Goal: Obtain resource: Download file/media

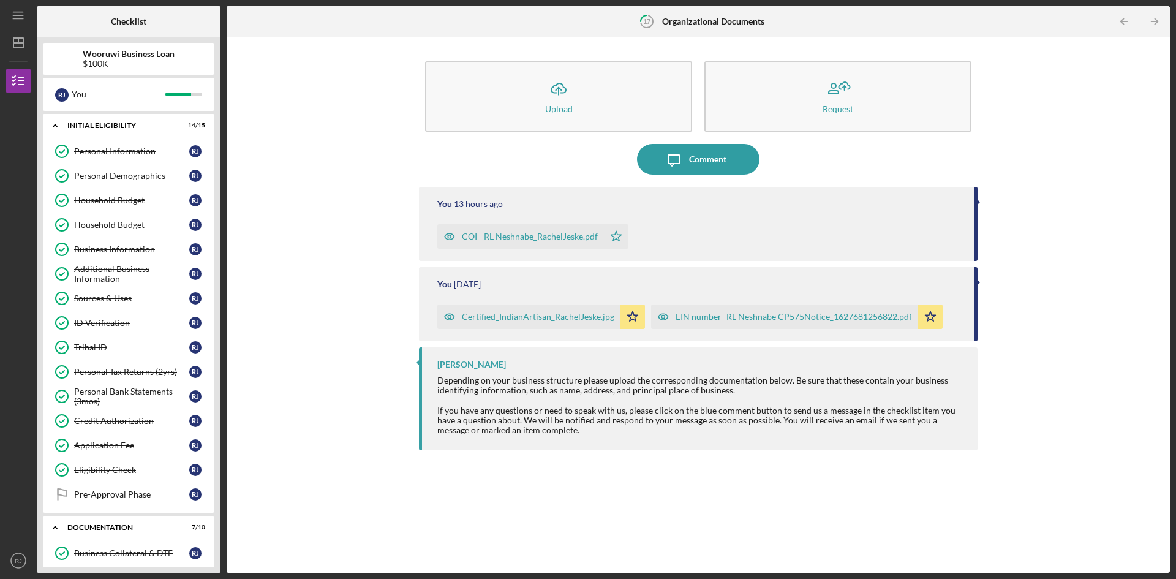
scroll to position [308, 0]
click at [110, 93] on div "You" at bounding box center [119, 94] width 94 height 21
click at [124, 91] on div "You" at bounding box center [119, 94] width 94 height 21
click at [95, 84] on div "You" at bounding box center [119, 94] width 94 height 21
click at [132, 300] on div "Sources & Uses" at bounding box center [131, 298] width 115 height 10
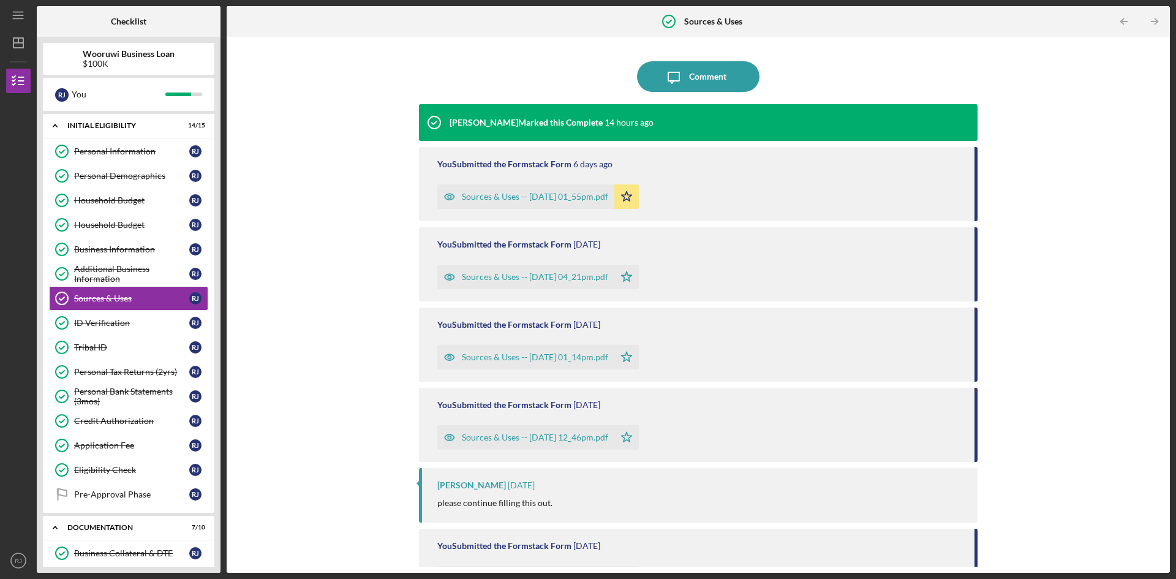
click at [506, 195] on div "Sources & Uses -- 2025-08-14 01_55pm.pdf" at bounding box center [535, 197] width 146 height 10
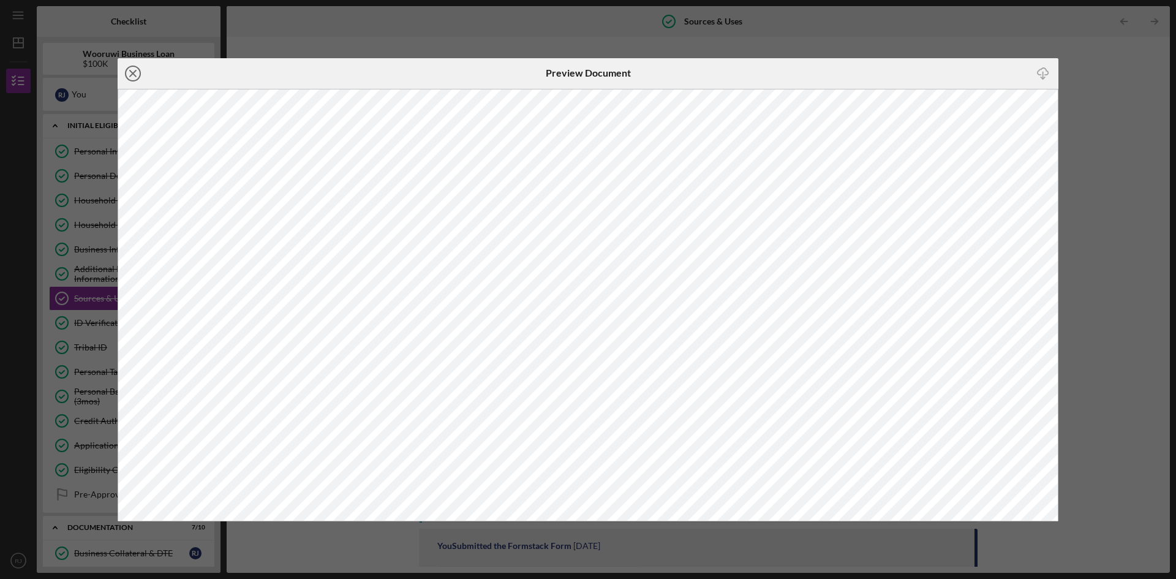
click at [130, 75] on icon "Icon/Close" at bounding box center [133, 73] width 31 height 31
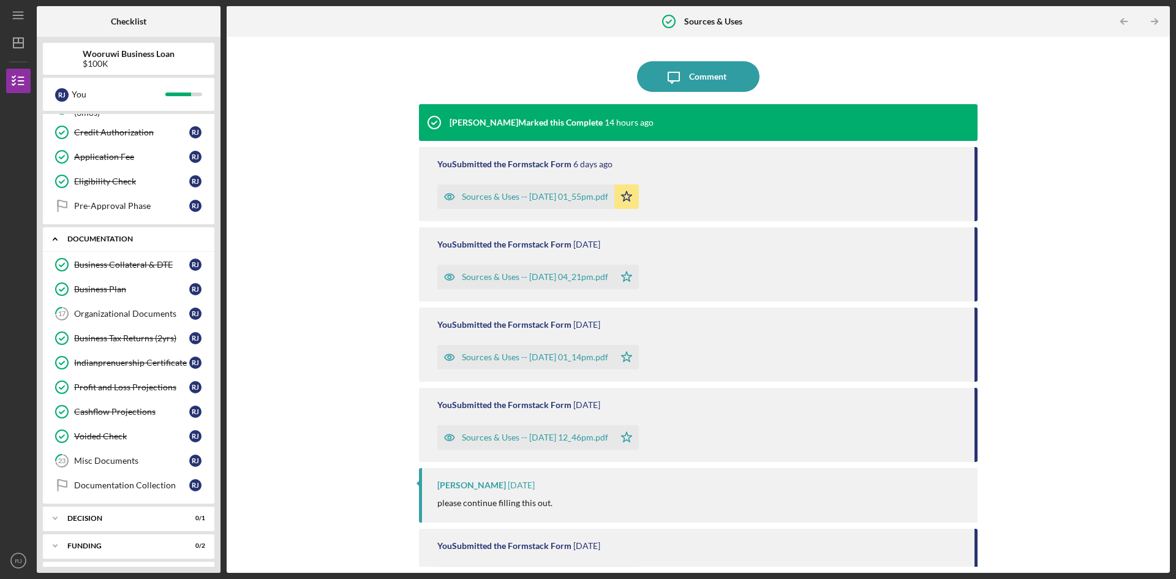
scroll to position [306, 0]
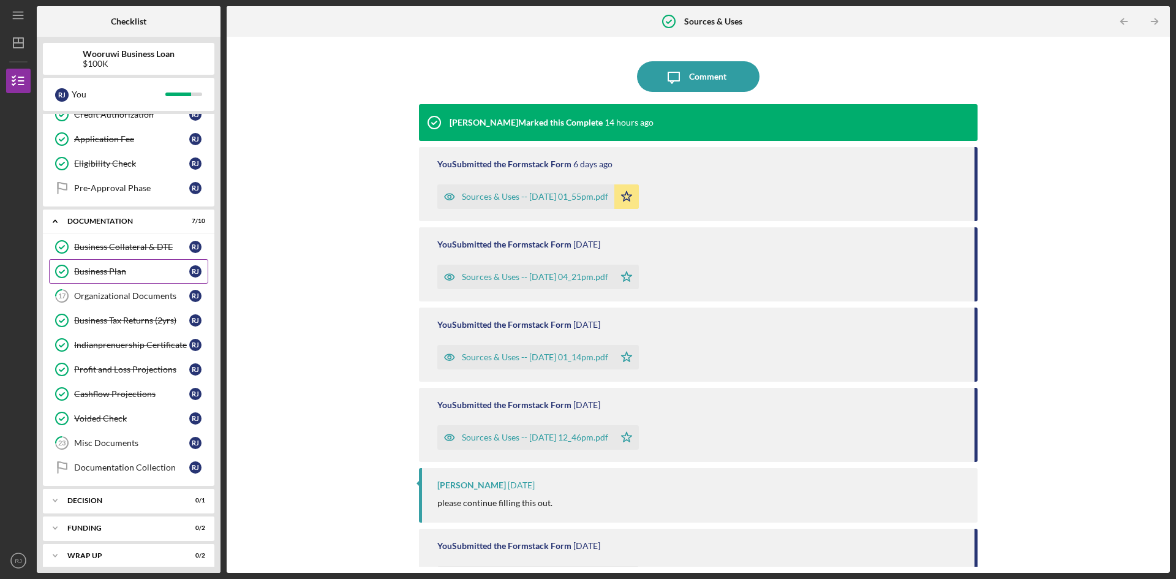
click at [112, 274] on div "Business Plan" at bounding box center [131, 272] width 115 height 10
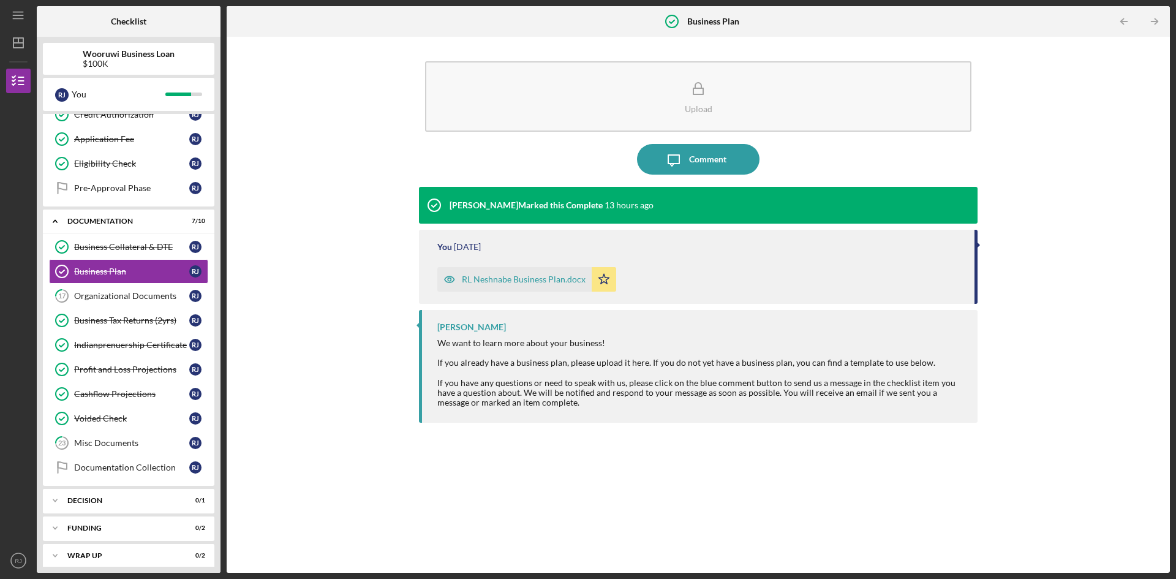
click at [511, 278] on div "RL Neshnabe Business Plan.docx" at bounding box center [524, 279] width 124 height 10
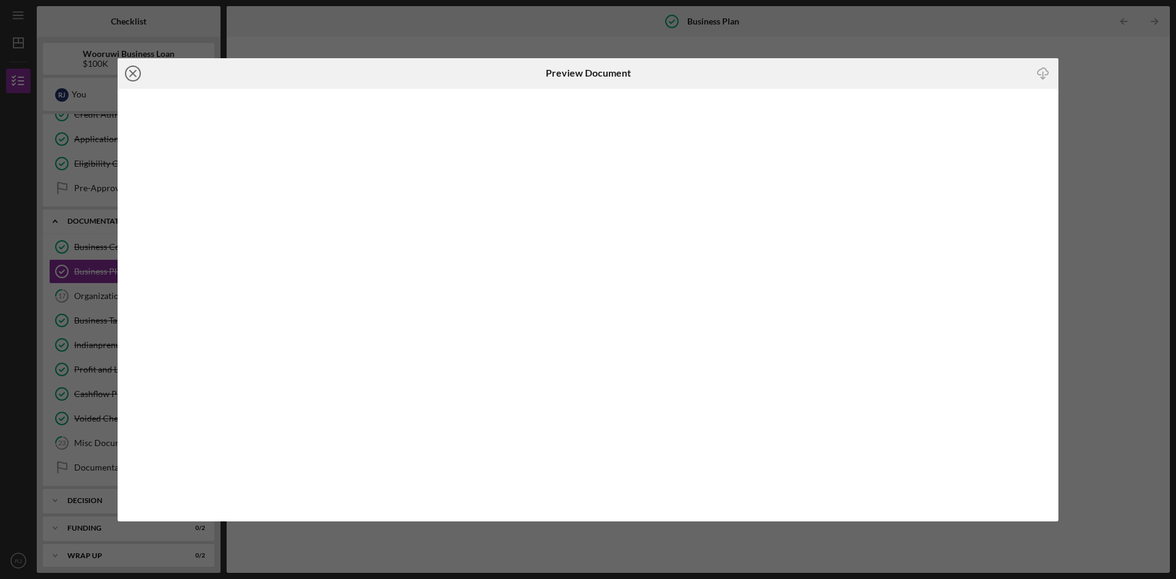
click at [137, 72] on icon "Icon/Close" at bounding box center [133, 73] width 31 height 31
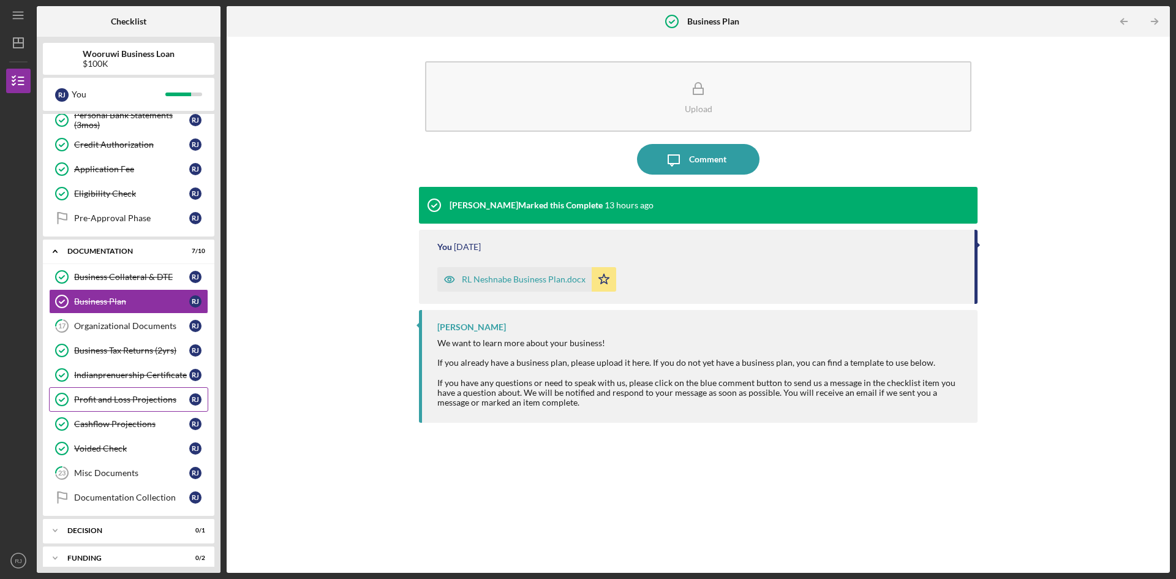
scroll to position [314, 0]
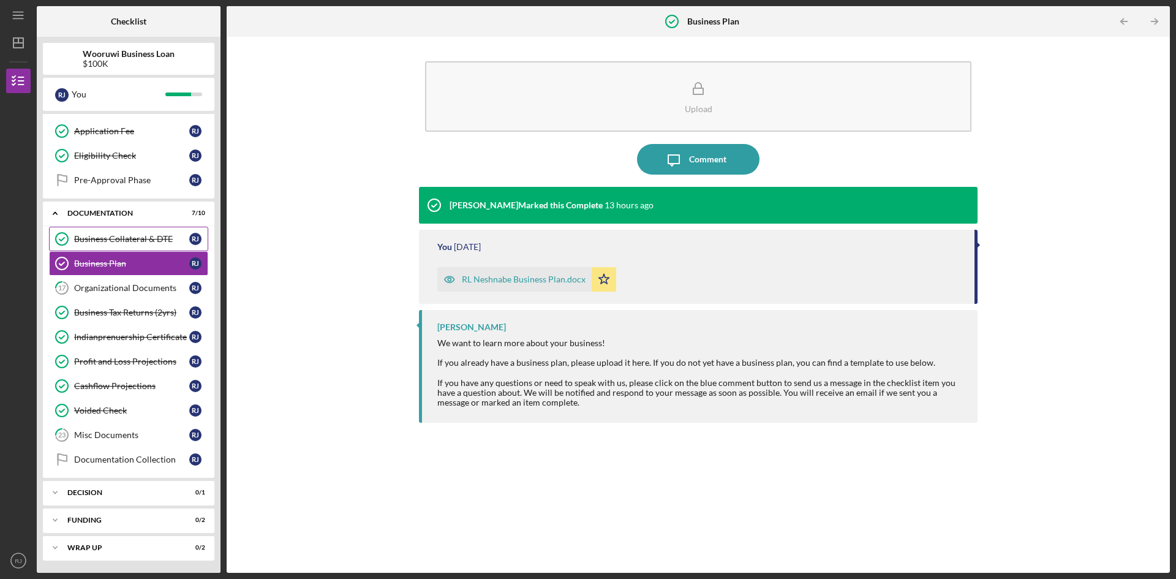
click at [140, 236] on div "Business Collateral & DTE" at bounding box center [131, 239] width 115 height 10
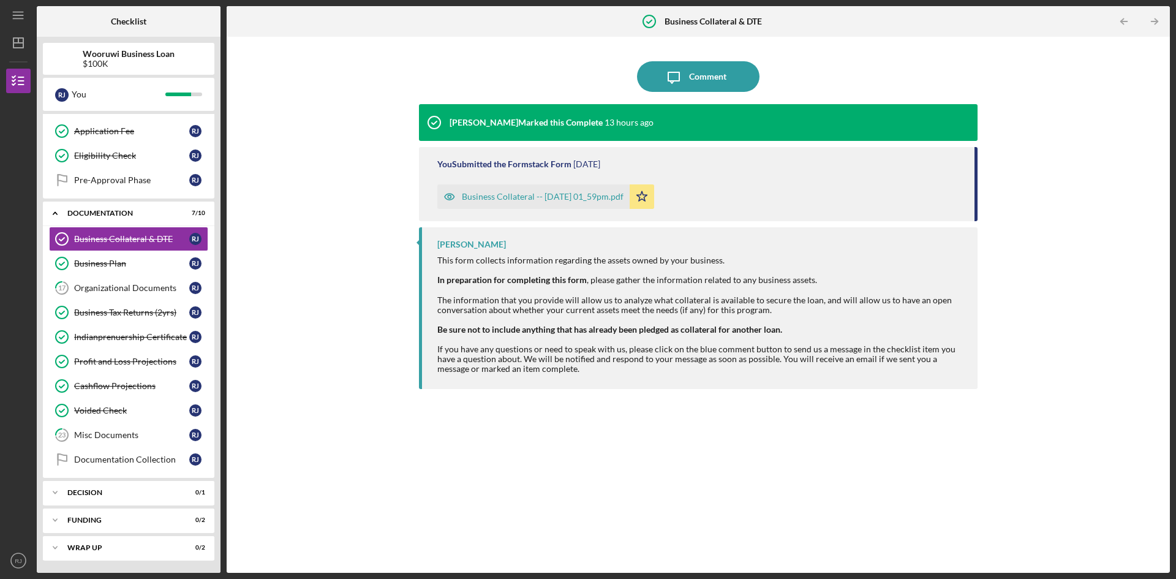
click at [488, 197] on div "Business Collateral -- 2024-11-05 01_59pm.pdf" at bounding box center [543, 197] width 162 height 10
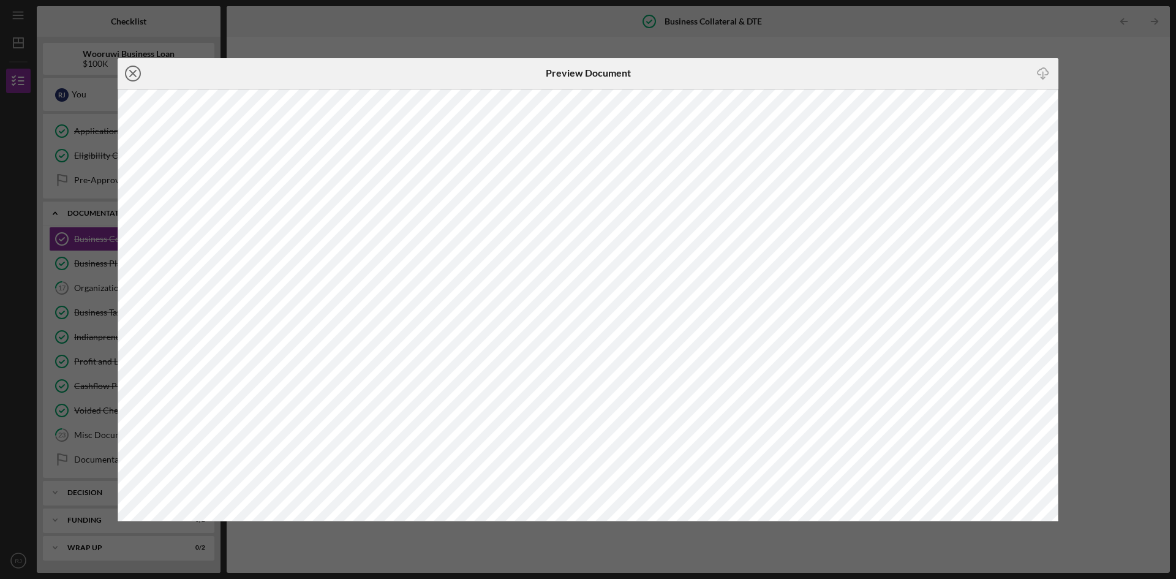
click at [131, 69] on icon "Icon/Close" at bounding box center [133, 73] width 31 height 31
